Goal: Check status

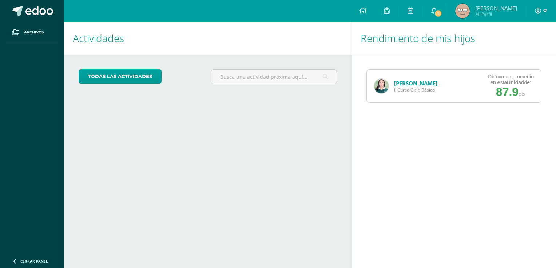
click at [413, 80] on link "[PERSON_NAME]" at bounding box center [415, 83] width 43 height 7
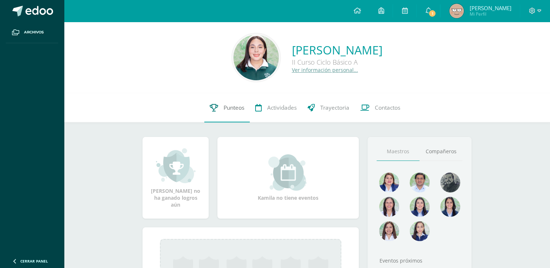
click at [227, 101] on link "Punteos" at bounding box center [226, 107] width 45 height 29
